Goal: Task Accomplishment & Management: Manage account settings

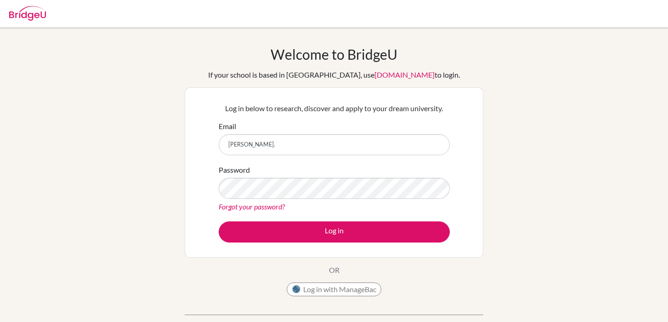
type input "[PERSON_NAME][EMAIL_ADDRESS][PERSON_NAME][DOMAIN_NAME]"
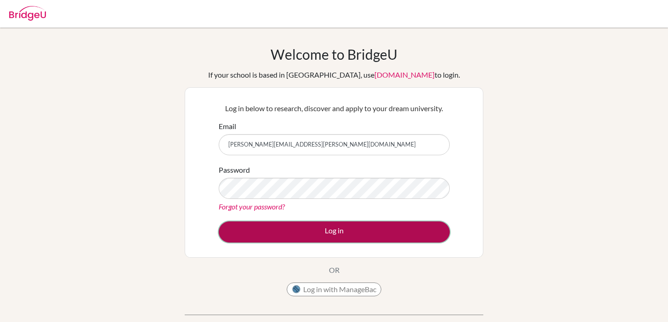
click at [338, 235] on button "Log in" at bounding box center [334, 231] width 231 height 21
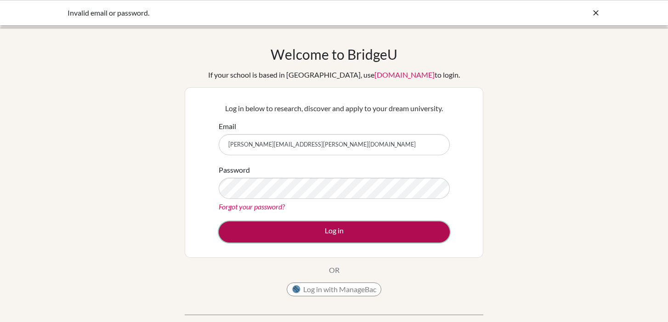
click at [276, 231] on button "Log in" at bounding box center [334, 231] width 231 height 21
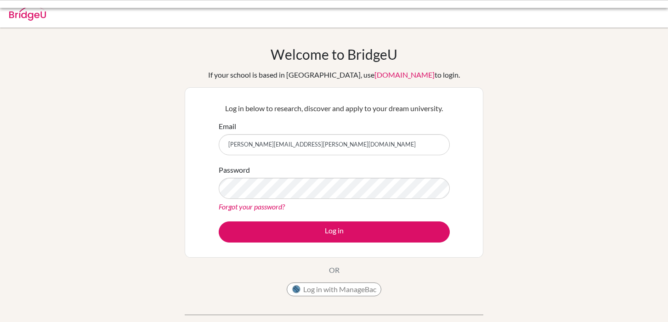
click at [257, 146] on input "[PERSON_NAME][EMAIL_ADDRESS][PERSON_NAME][DOMAIN_NAME]" at bounding box center [334, 144] width 231 height 21
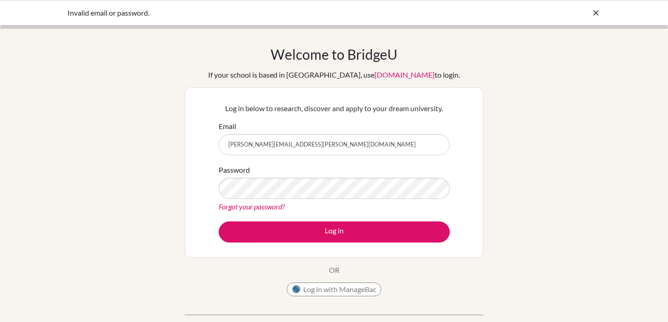
type input "emmaclaralouisa@gmail.com"
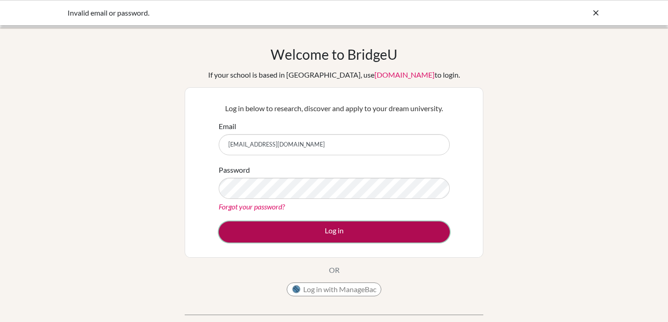
click at [292, 224] on button "Log in" at bounding box center [334, 231] width 231 height 21
